Goal: Information Seeking & Learning: Learn about a topic

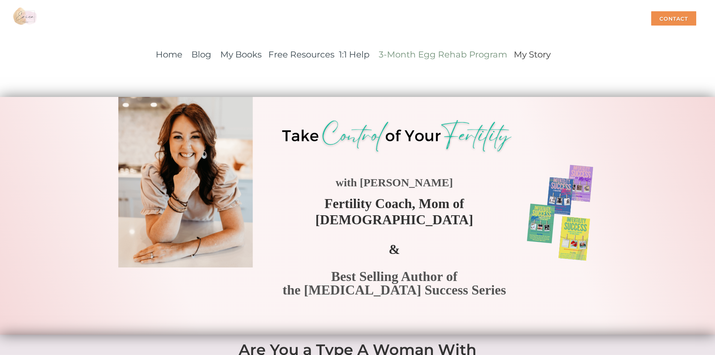
click at [429, 53] on link "3-Month Egg Rehab Program" at bounding box center [443, 54] width 128 height 11
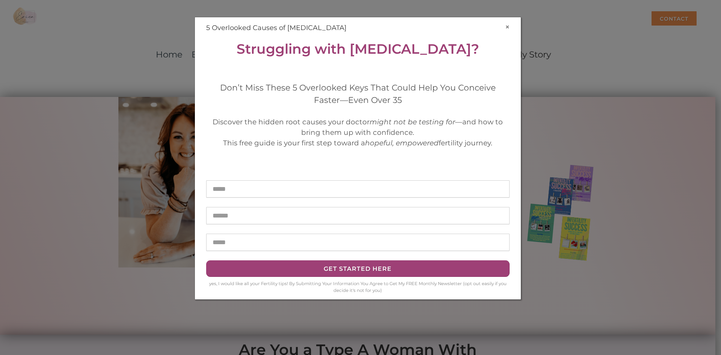
click at [505, 24] on button "×" at bounding box center [507, 27] width 5 height 8
click at [505, 27] on button "×" at bounding box center [507, 27] width 5 height 8
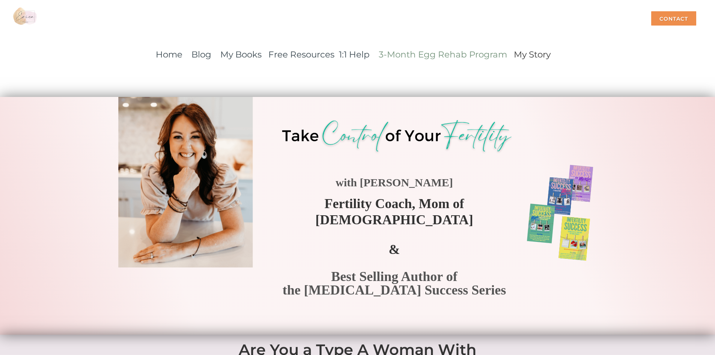
click at [438, 55] on link "3-Month Egg Rehab Program" at bounding box center [443, 54] width 128 height 11
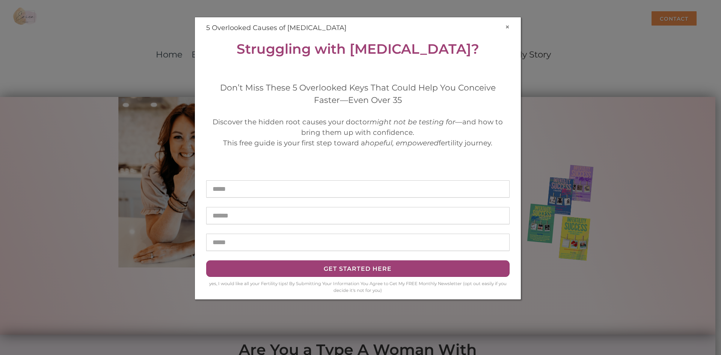
click at [508, 26] on button "×" at bounding box center [507, 27] width 5 height 8
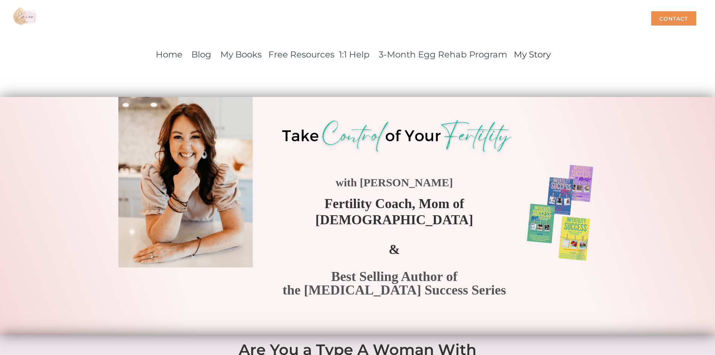
click at [27, 14] on img at bounding box center [25, 19] width 28 height 38
click at [454, 52] on link "3-Month Egg Rehab Program" at bounding box center [443, 54] width 128 height 11
